Goal: Check status: Check status

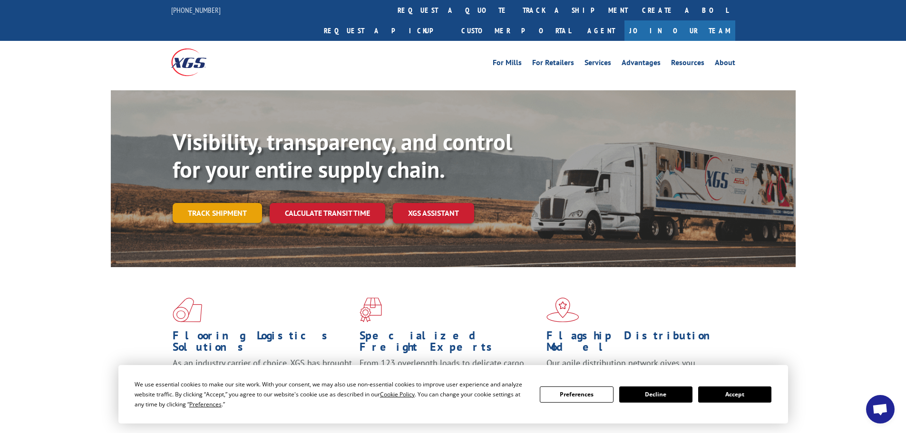
click at [216, 203] on link "Track shipment" at bounding box center [217, 213] width 89 height 20
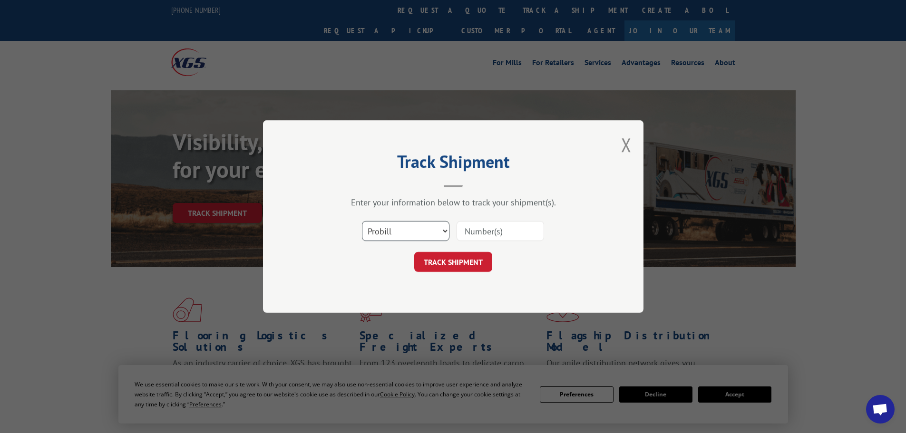
click at [420, 230] on select "Select category... Probill BOL PO" at bounding box center [405, 231] width 87 height 20
select select "bol"
click at [362, 221] on select "Select category... Probill BOL PO" at bounding box center [405, 231] width 87 height 20
click at [476, 229] on input at bounding box center [499, 231] width 87 height 20
type input "17342384"
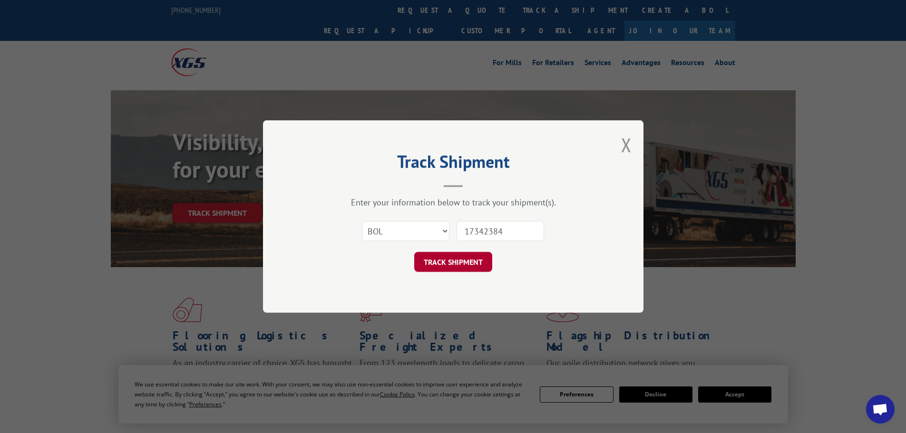
click at [462, 260] on button "TRACK SHIPMENT" at bounding box center [453, 262] width 78 height 20
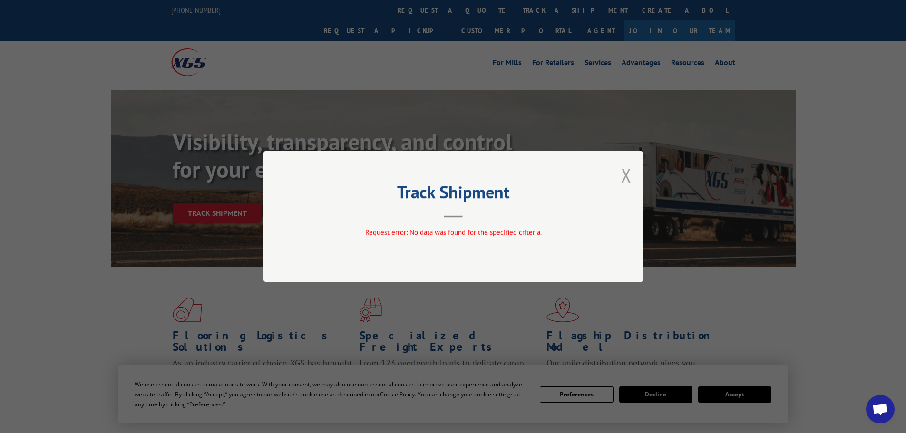
click at [626, 175] on button "Close modal" at bounding box center [626, 175] width 10 height 25
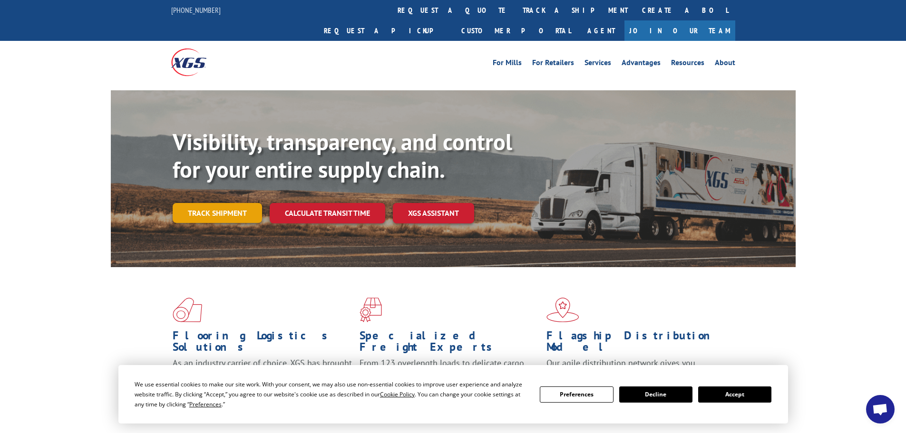
drag, startPoint x: 216, startPoint y: 190, endPoint x: 221, endPoint y: 189, distance: 4.8
click at [217, 203] on link "Track shipment" at bounding box center [217, 213] width 89 height 20
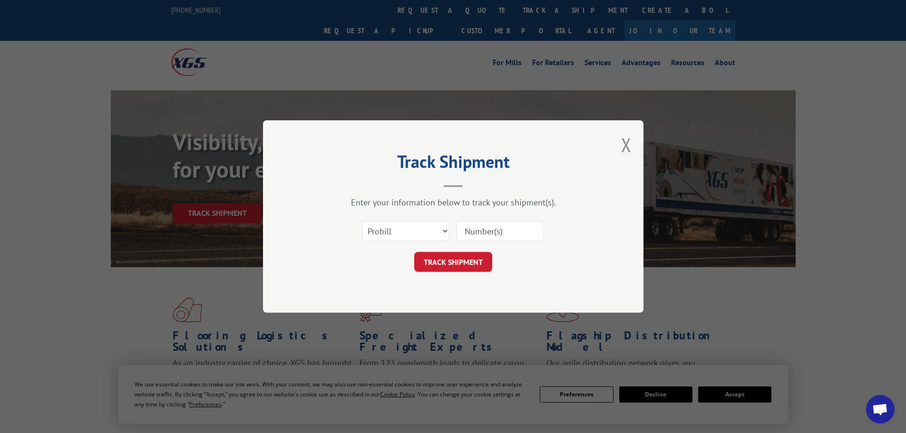
click at [488, 231] on input at bounding box center [499, 231] width 87 height 20
type input "17342384"
click button "TRACK SHIPMENT" at bounding box center [453, 262] width 78 height 20
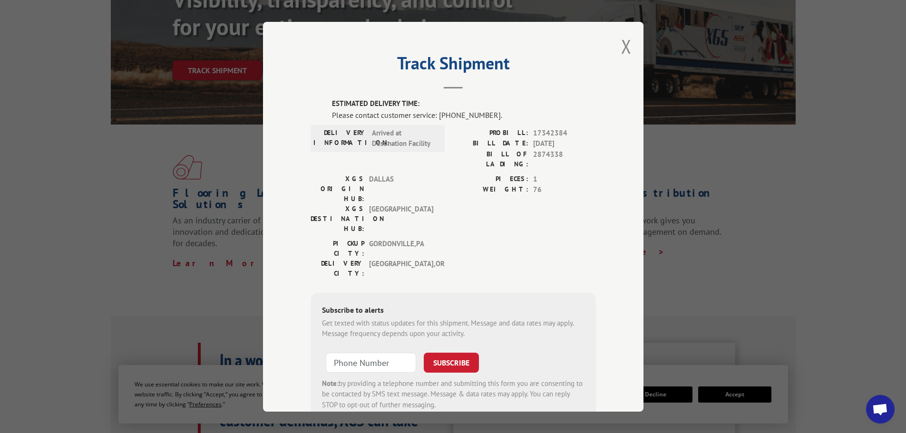
drag, startPoint x: 624, startPoint y: 42, endPoint x: 617, endPoint y: 48, distance: 9.4
click at [624, 43] on button "Close modal" at bounding box center [626, 46] width 10 height 25
